Goal: Find specific page/section: Find specific page/section

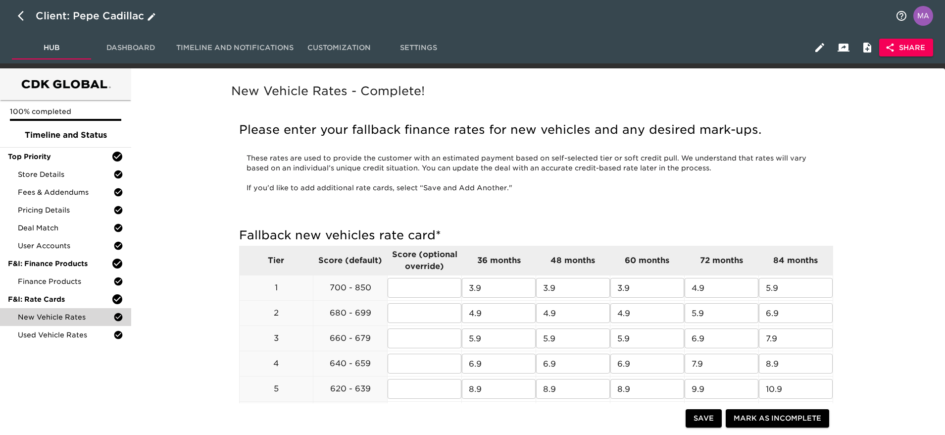
click at [21, 14] on icon "button" at bounding box center [24, 16] width 12 height 12
select select "10"
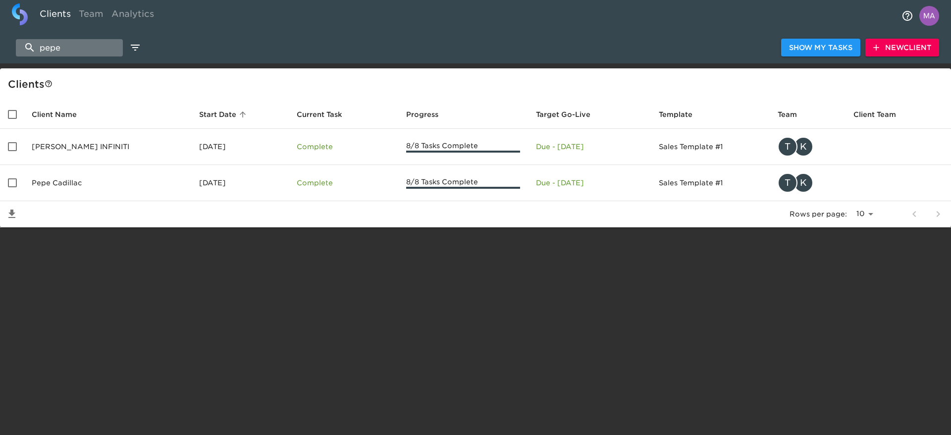
click at [80, 48] on input "pepe" at bounding box center [69, 47] width 107 height 17
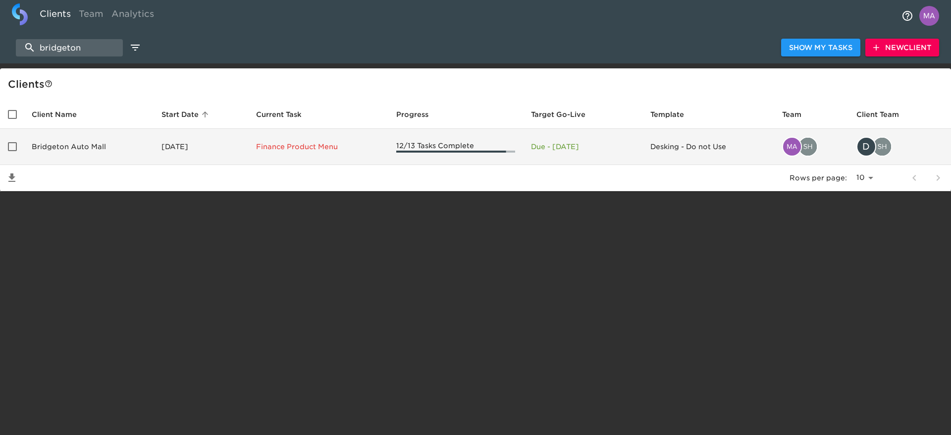
type input "bridgeton"
click at [59, 142] on td "Bridgeton Auto Mall" at bounding box center [89, 147] width 130 height 36
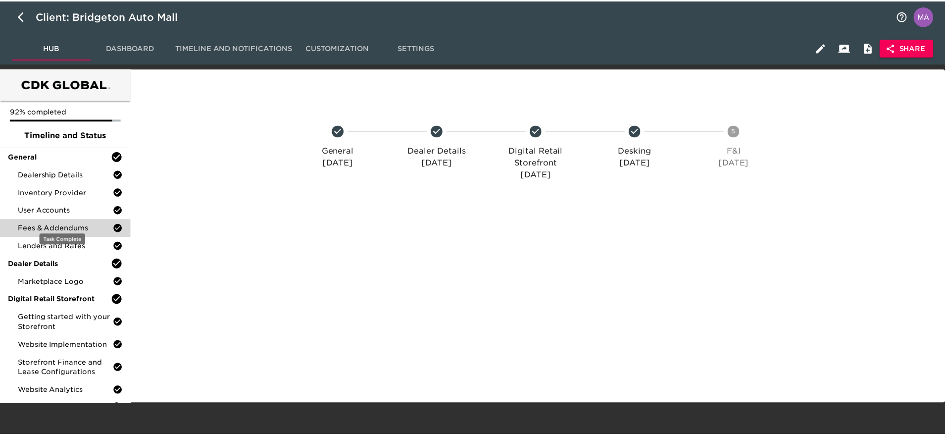
scroll to position [89, 0]
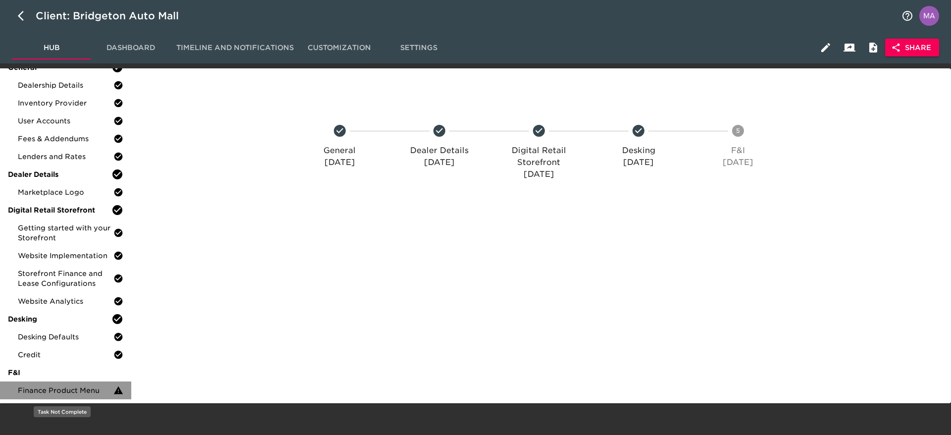
click at [66, 387] on span "Finance Product Menu" at bounding box center [66, 390] width 96 height 10
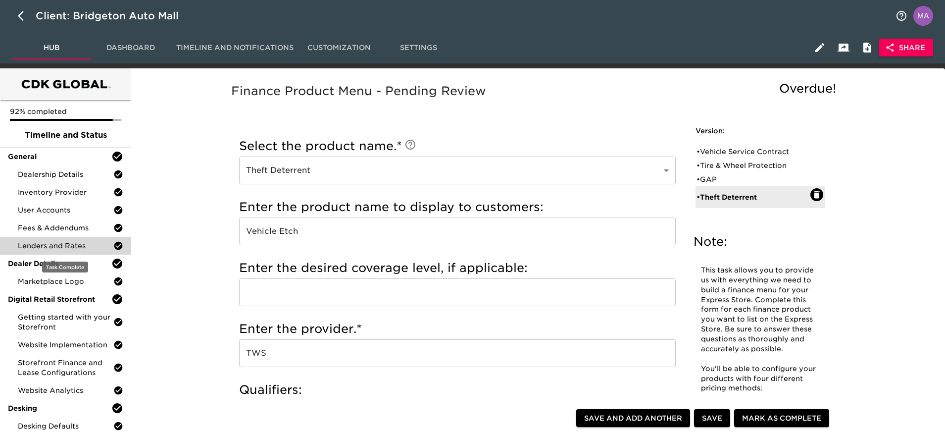
click at [59, 242] on span "Lenders and Rates" at bounding box center [66, 246] width 96 height 10
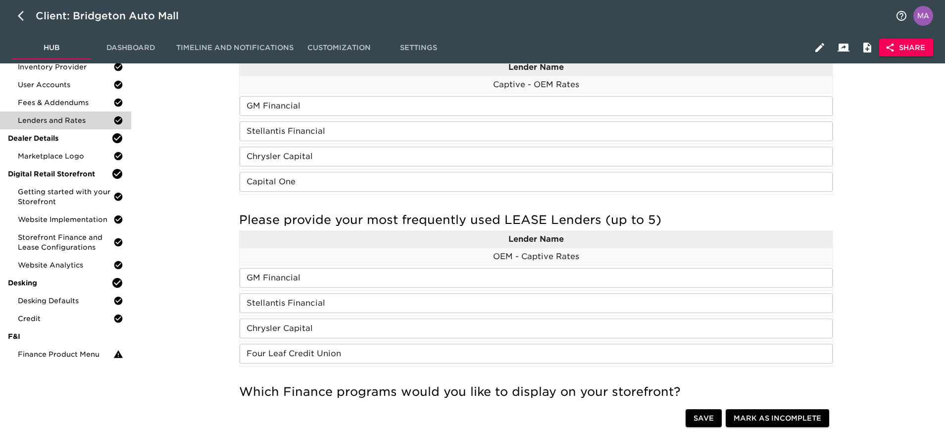
scroll to position [149, 0]
